Goal: Information Seeking & Learning: Find specific fact

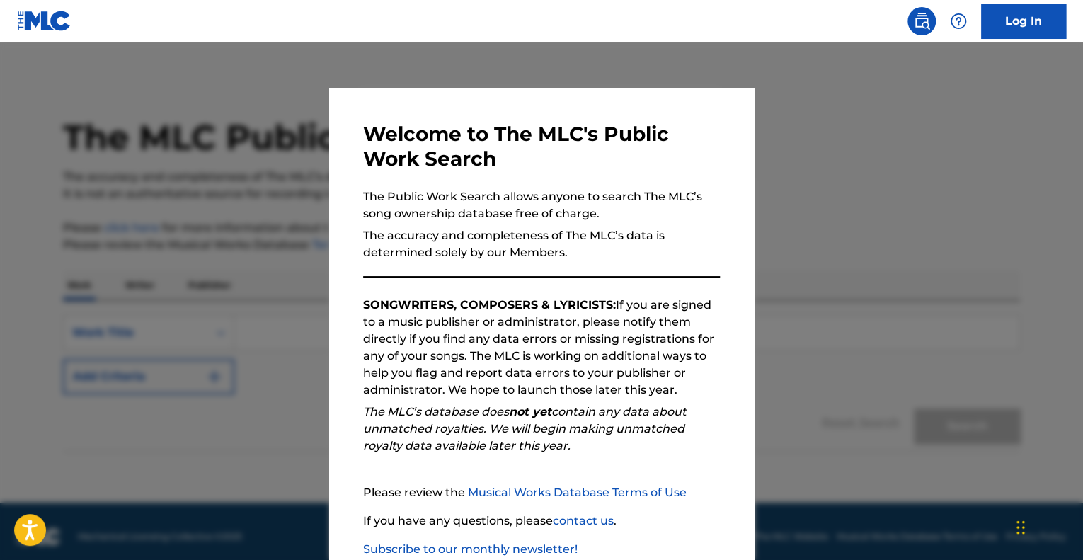
scroll to position [88, 0]
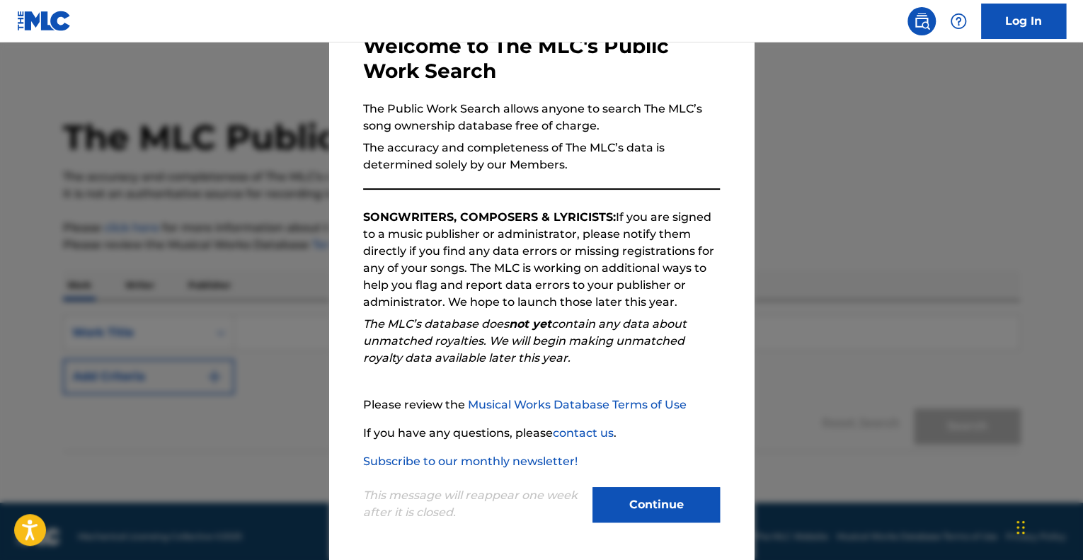
click at [691, 507] on button "Continue" at bounding box center [655, 504] width 127 height 35
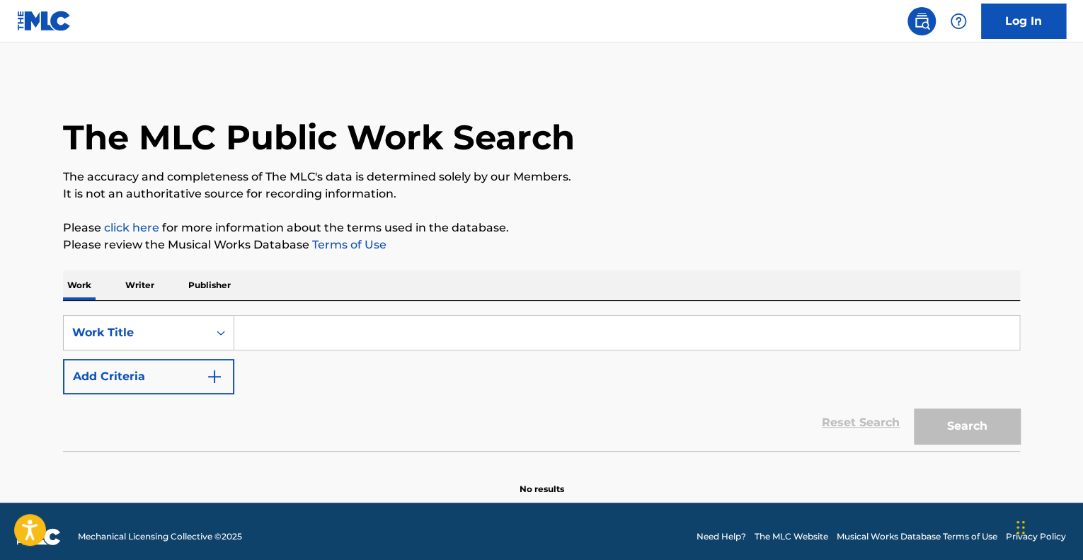
click at [450, 337] on input "Search Form" at bounding box center [626, 333] width 785 height 34
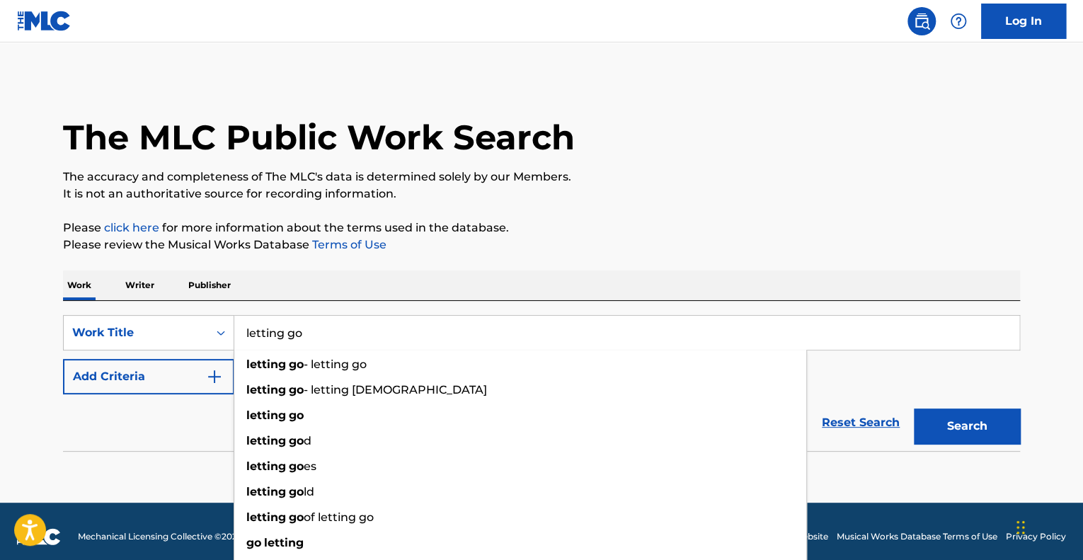
type input "letting go"
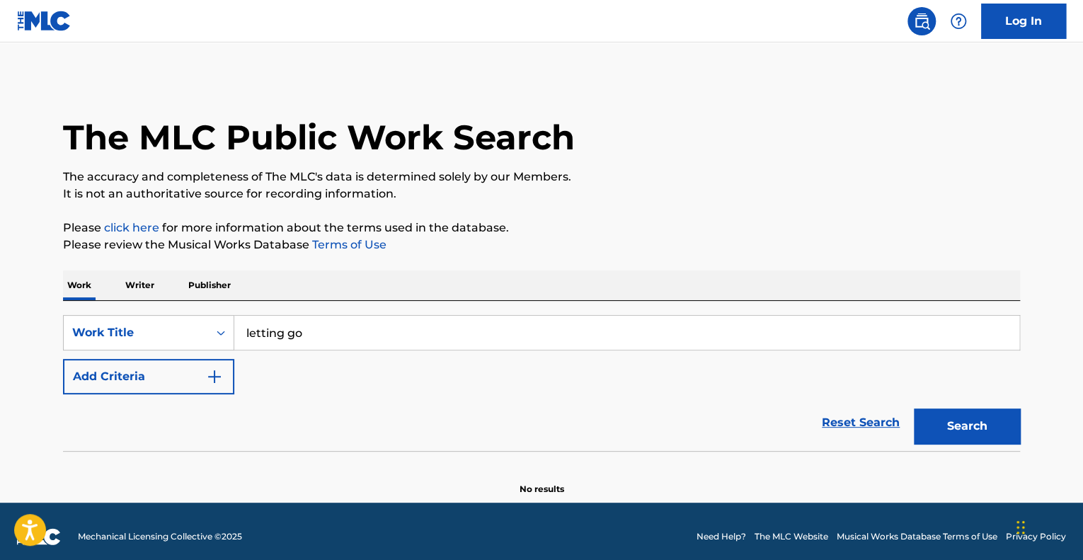
click at [113, 376] on button "Add Criteria" at bounding box center [148, 376] width 171 height 35
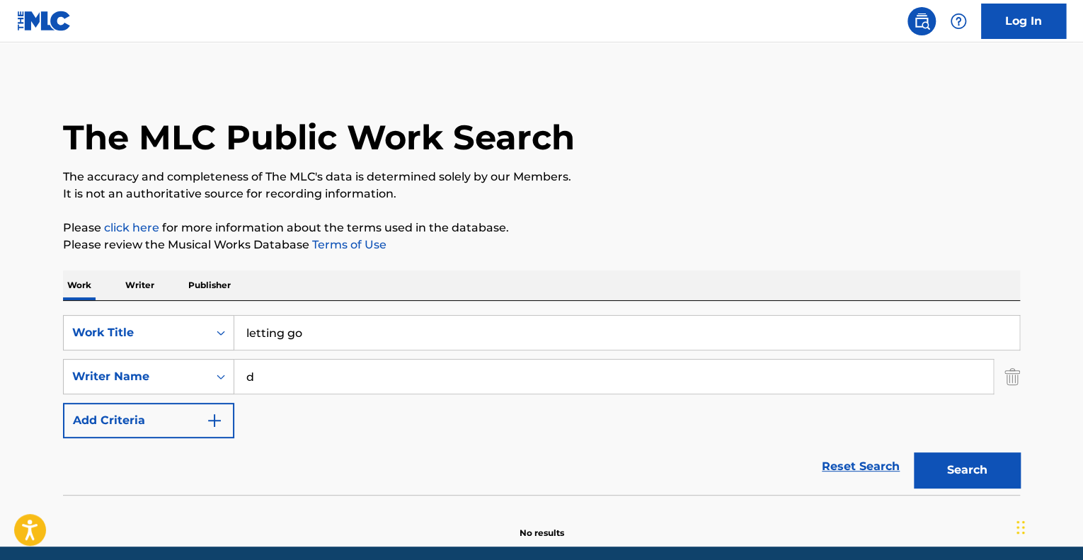
click at [322, 372] on input "d" at bounding box center [613, 377] width 759 height 34
type input "[PERSON_NAME]"
click at [914, 452] on button "Search" at bounding box center [967, 469] width 106 height 35
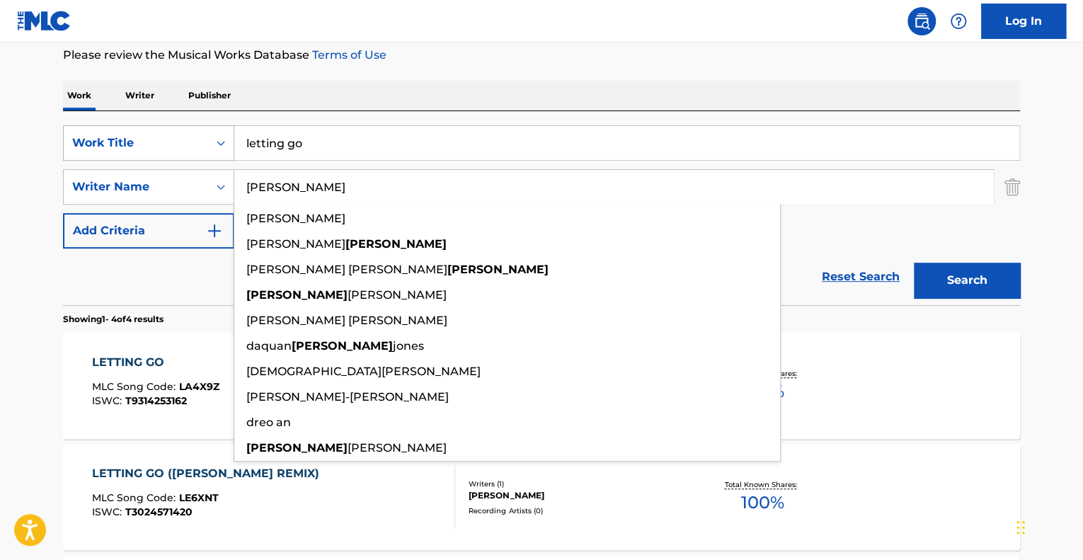
scroll to position [204, 0]
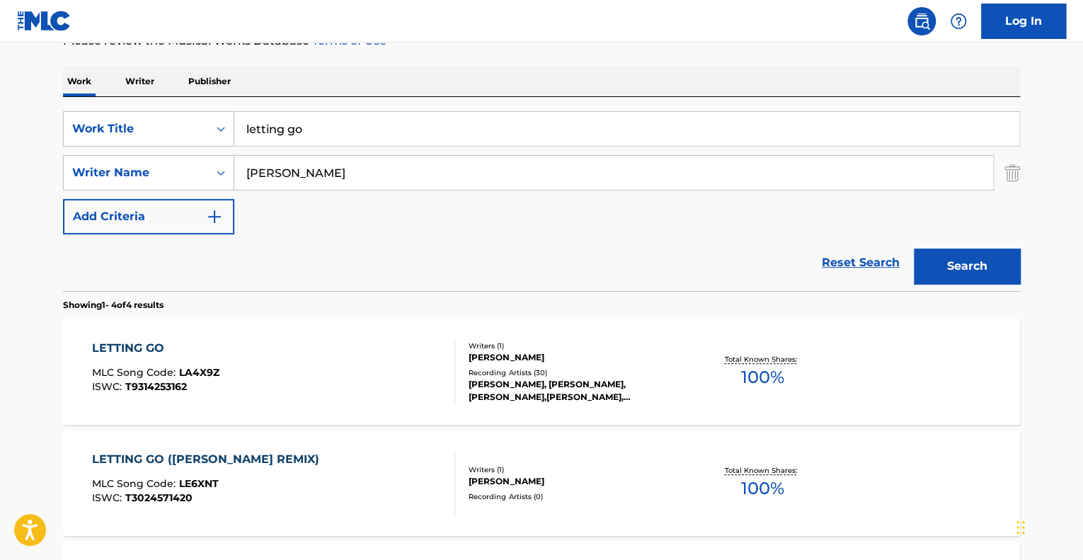
click at [6, 232] on main "The MLC Public Work Search The accuracy and completeness of The MLC's data is d…" at bounding box center [541, 335] width 1083 height 993
click at [242, 389] on div "LETTING GO MLC Song Code : LA4X9Z ISWC : T9314253162" at bounding box center [274, 372] width 364 height 64
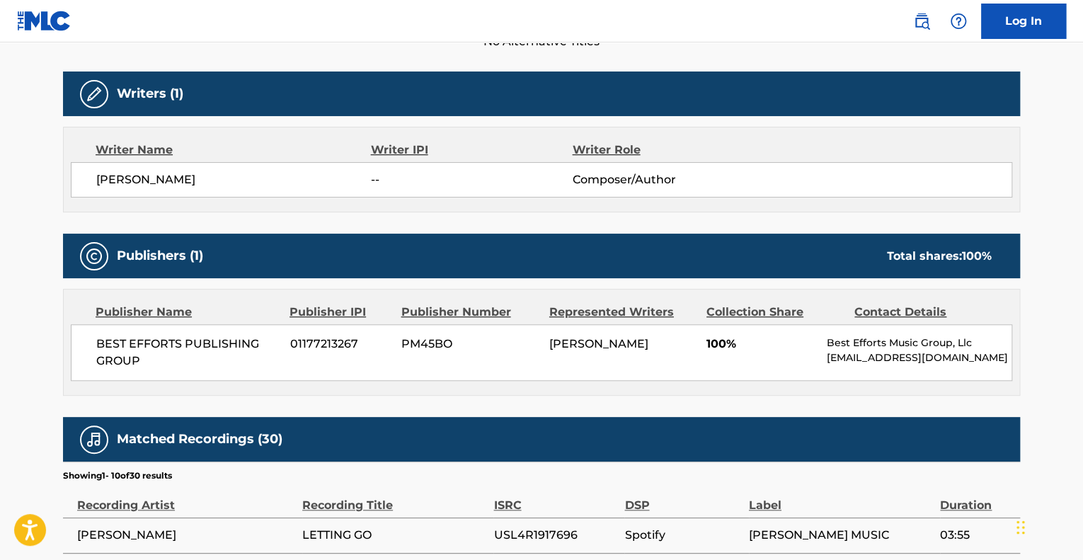
scroll to position [427, 0]
